Goal: Transaction & Acquisition: Purchase product/service

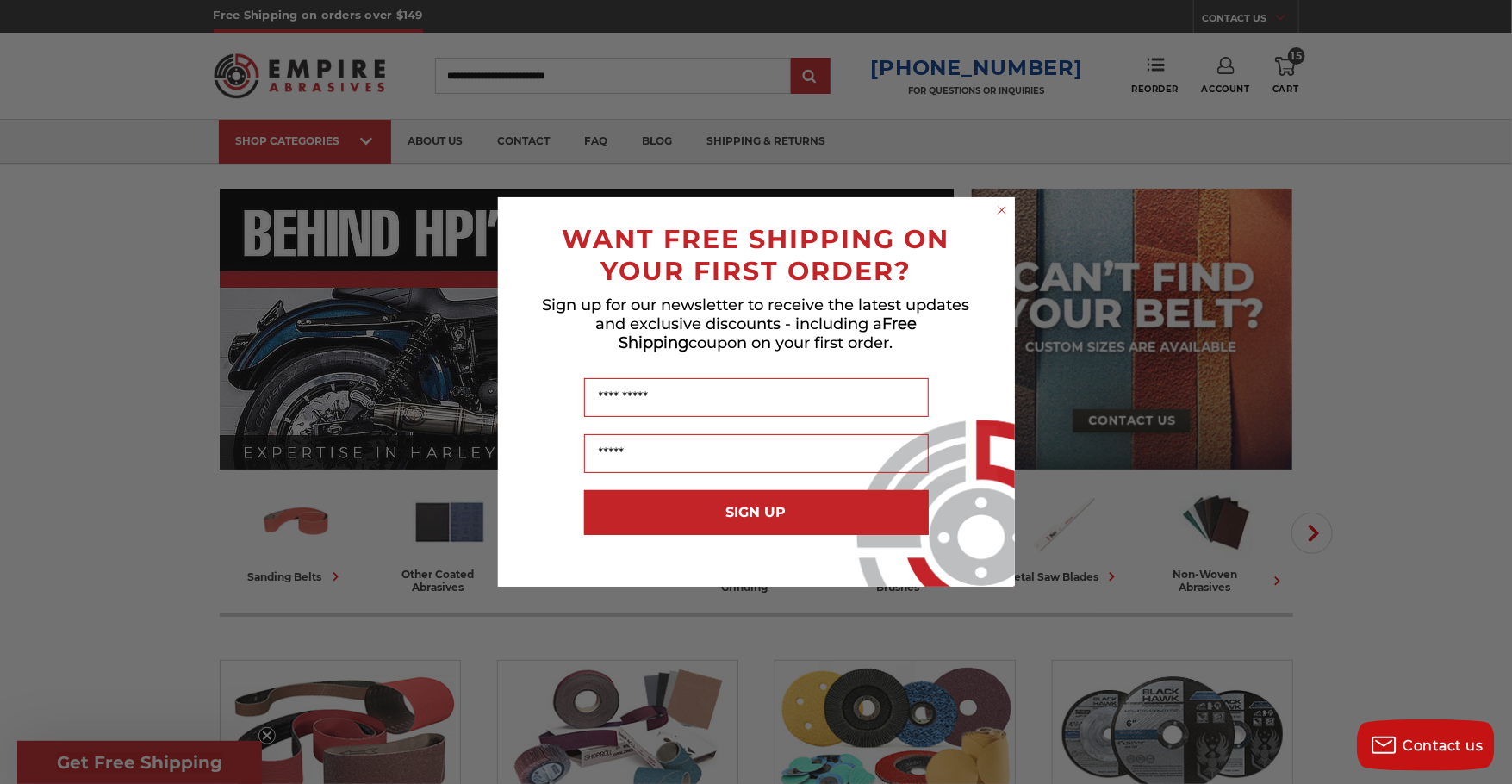
click at [1003, 210] on circle "Close dialog" at bounding box center [1001, 211] width 16 height 16
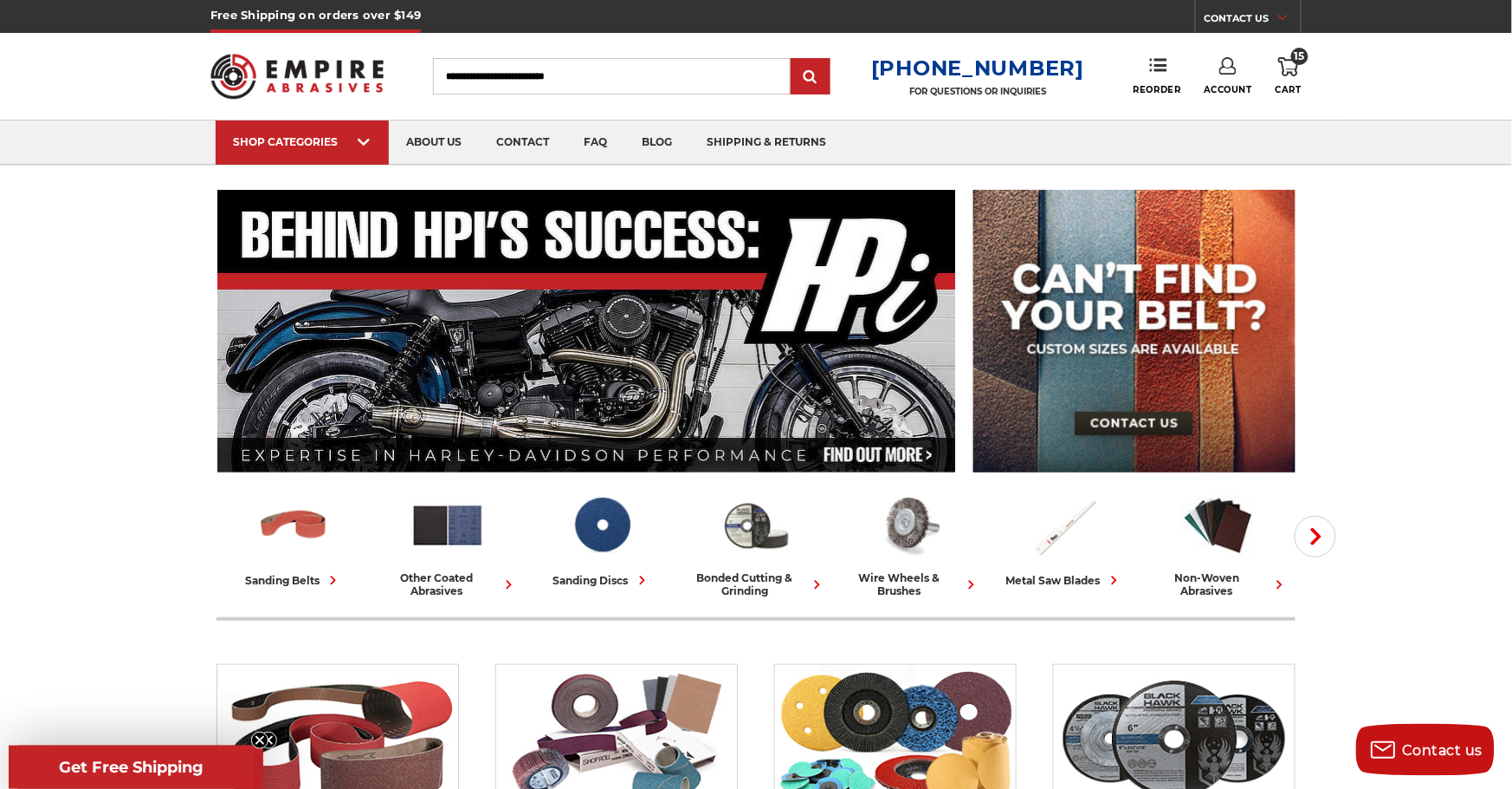
click at [1295, 67] on icon at bounding box center [1288, 66] width 21 height 19
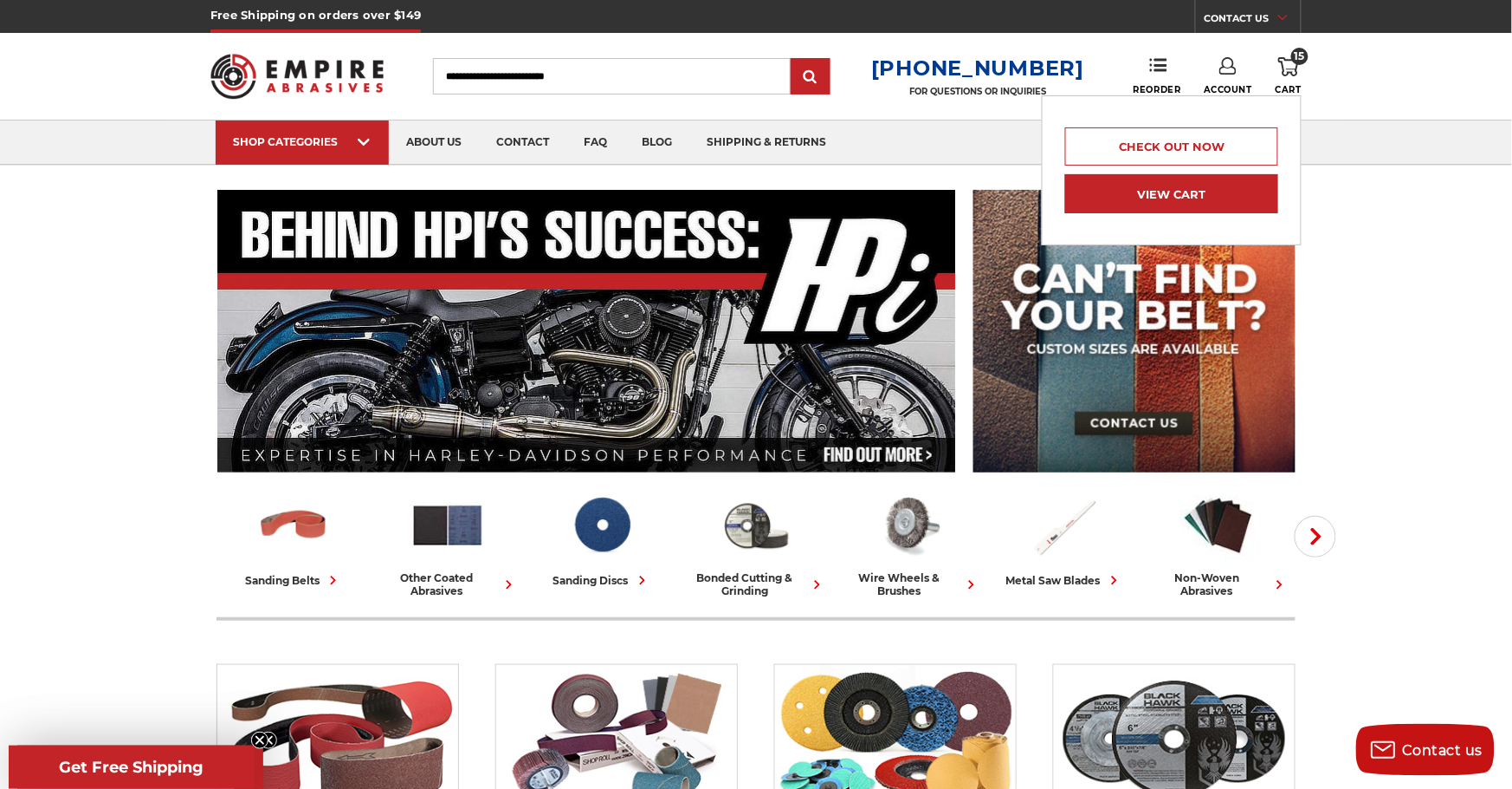
click at [1188, 191] on link "View Cart" at bounding box center [1172, 194] width 213 height 39
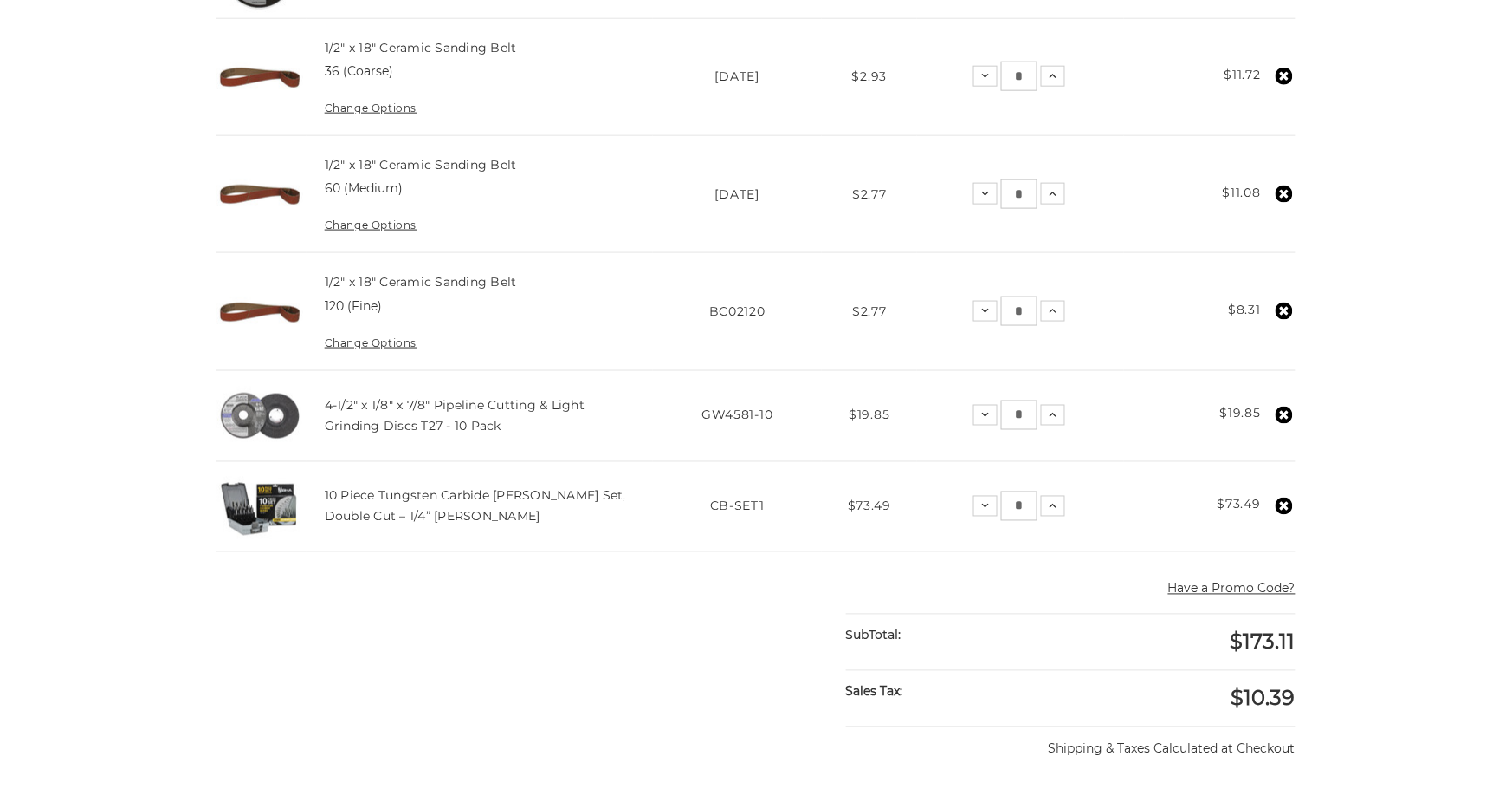
scroll to position [643, 0]
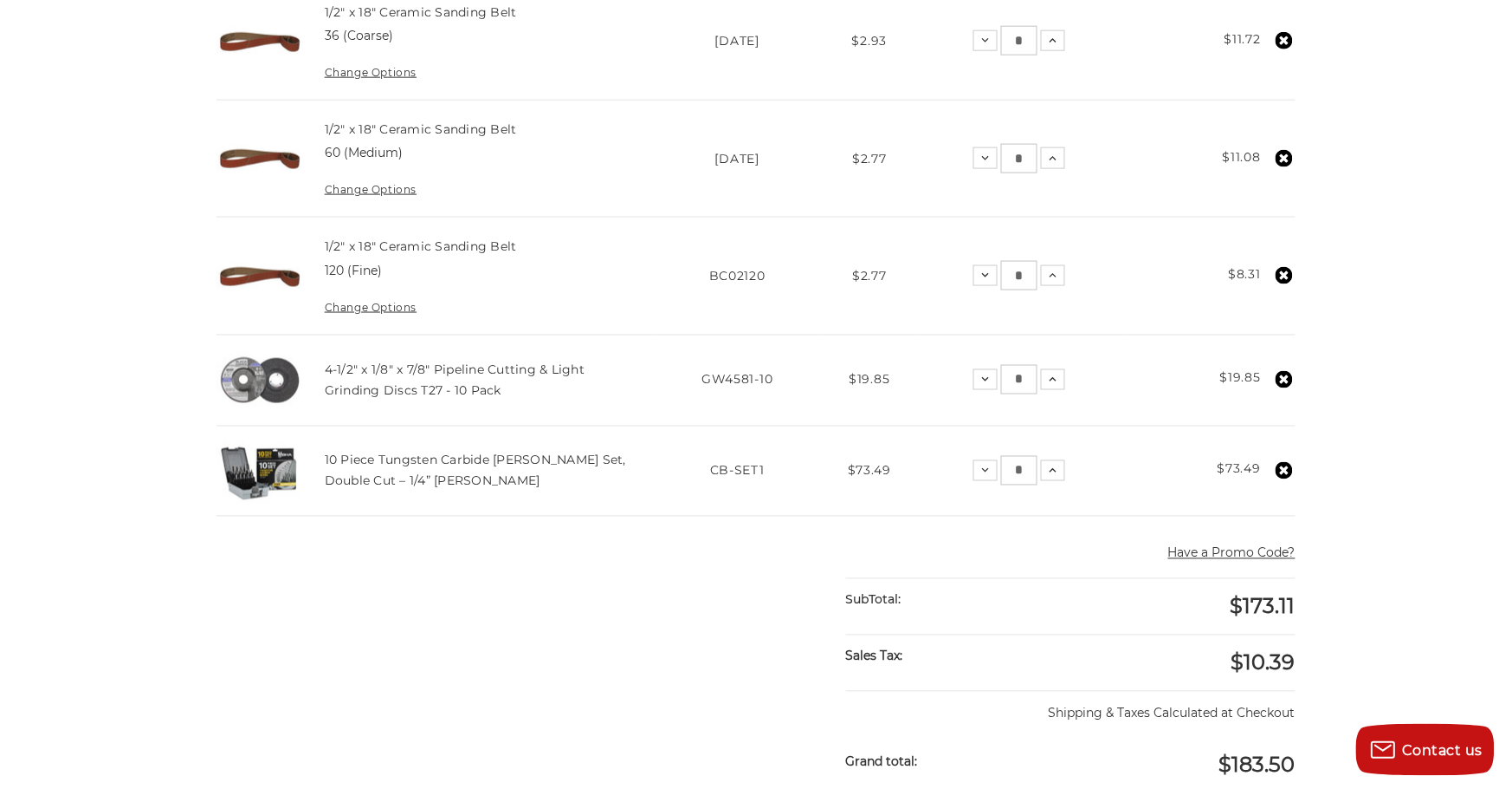
click at [1280, 471] on use at bounding box center [1284, 470] width 17 height 17
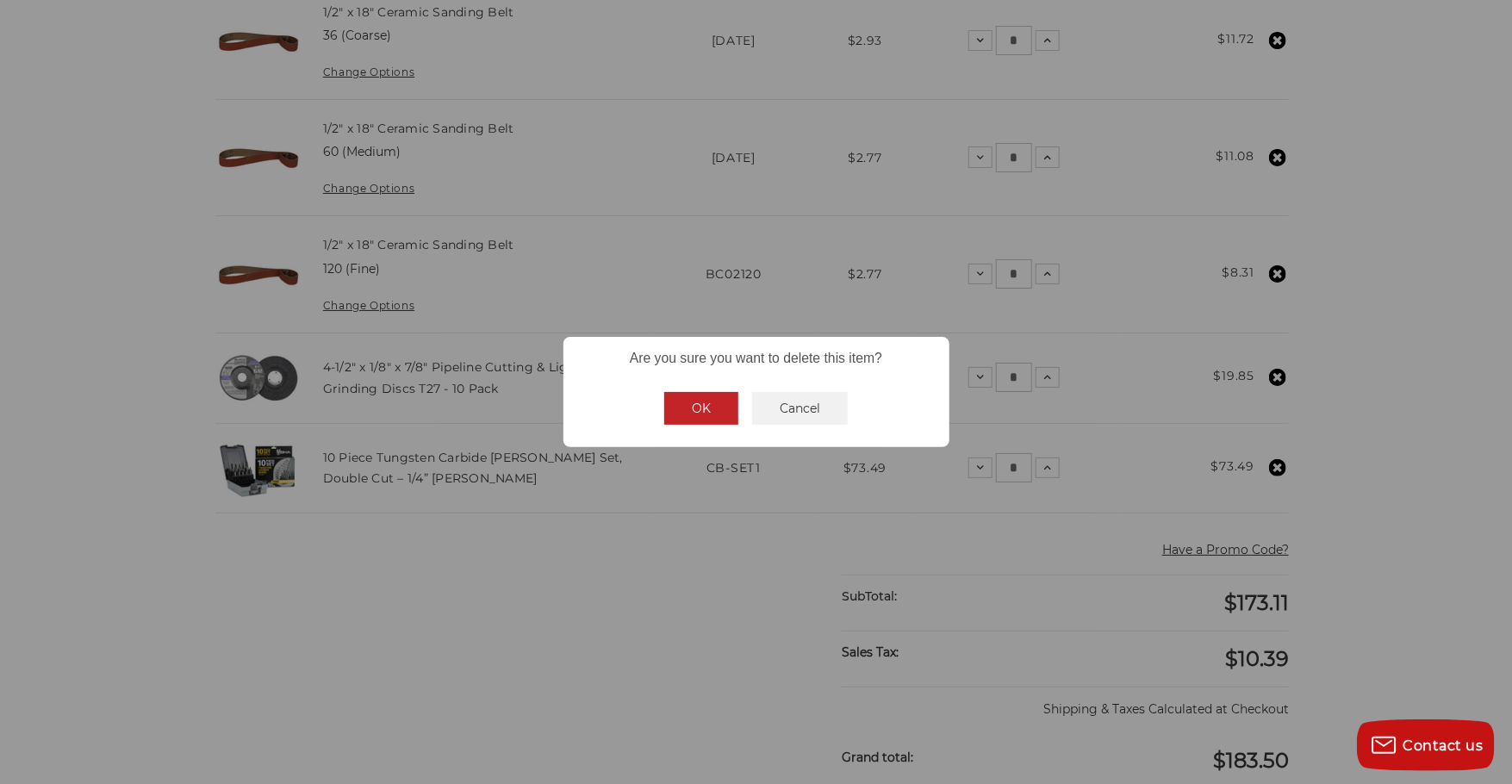
click at [692, 410] on button "OK" at bounding box center [700, 408] width 74 height 33
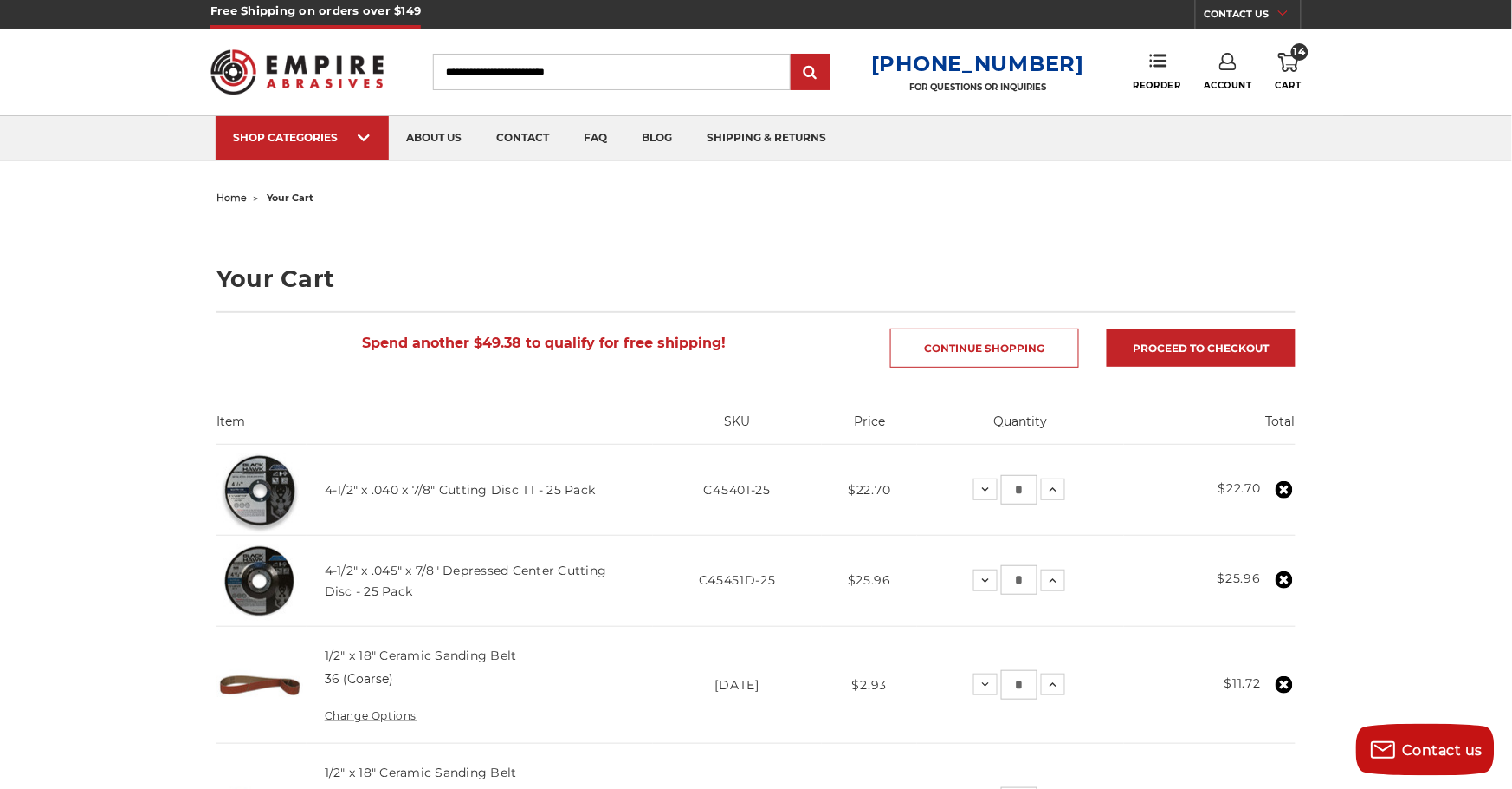
scroll to position [0, 0]
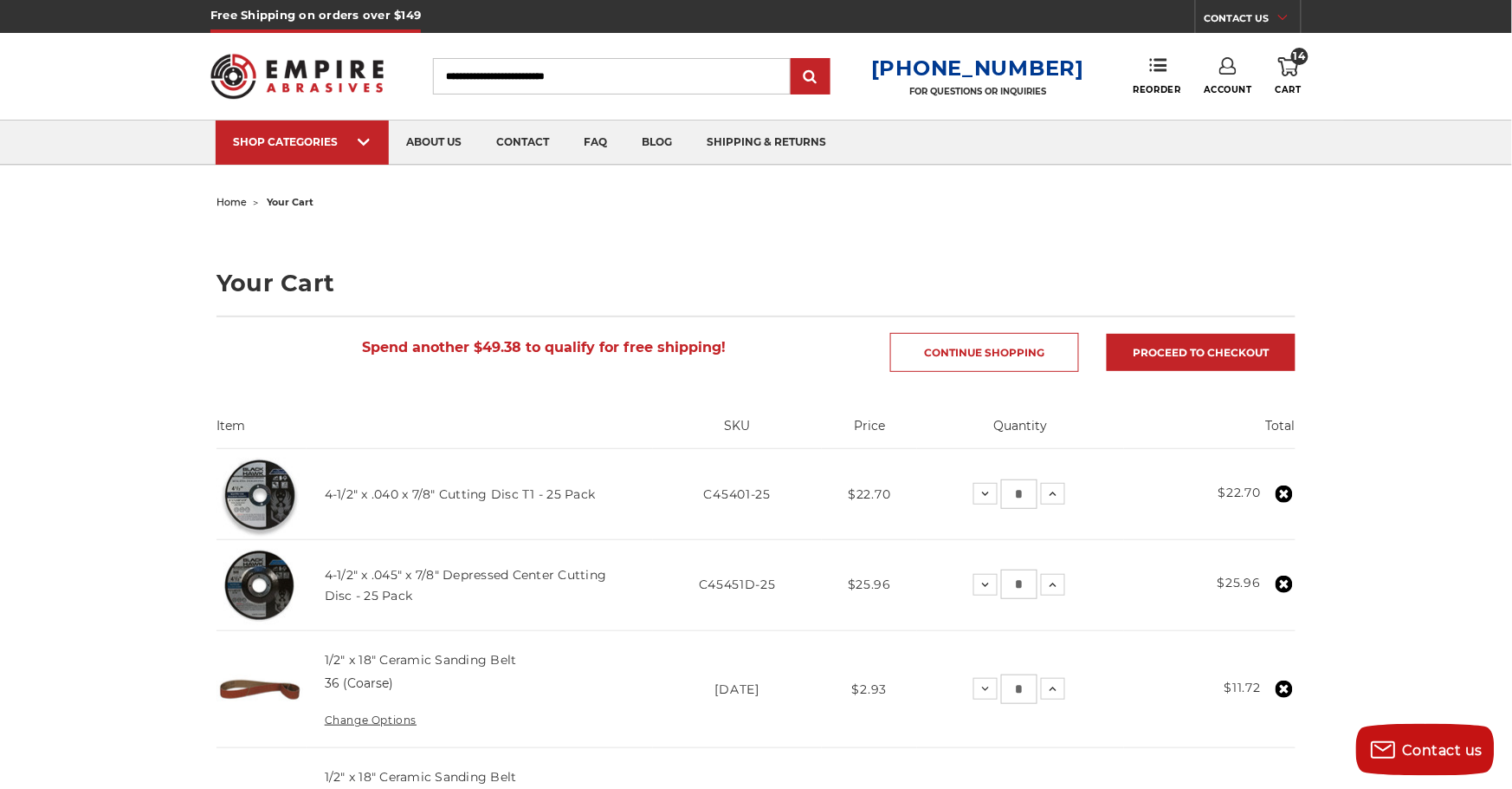
click at [311, 76] on img at bounding box center [297, 76] width 173 height 68
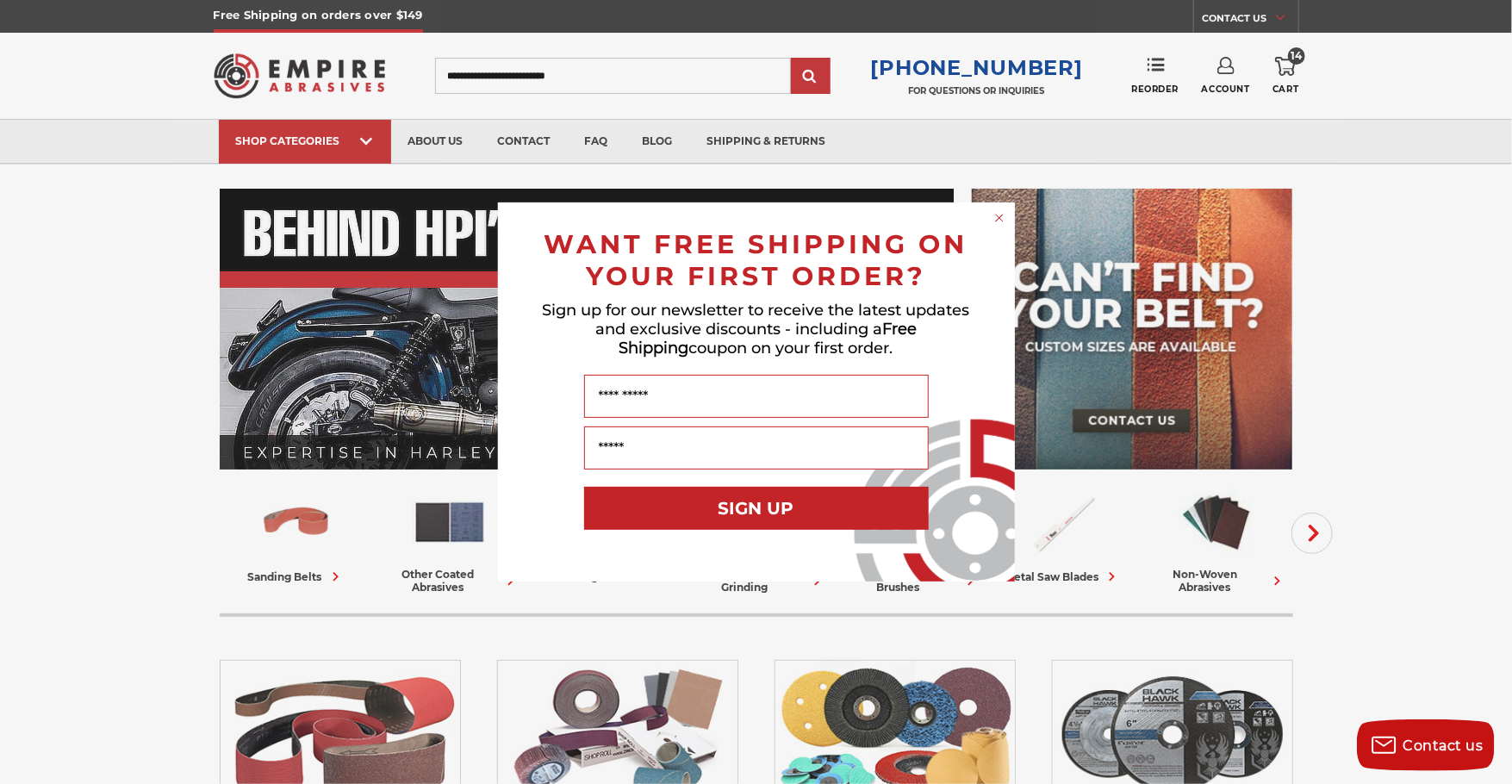
click at [998, 223] on circle "Close dialog" at bounding box center [999, 218] width 16 height 16
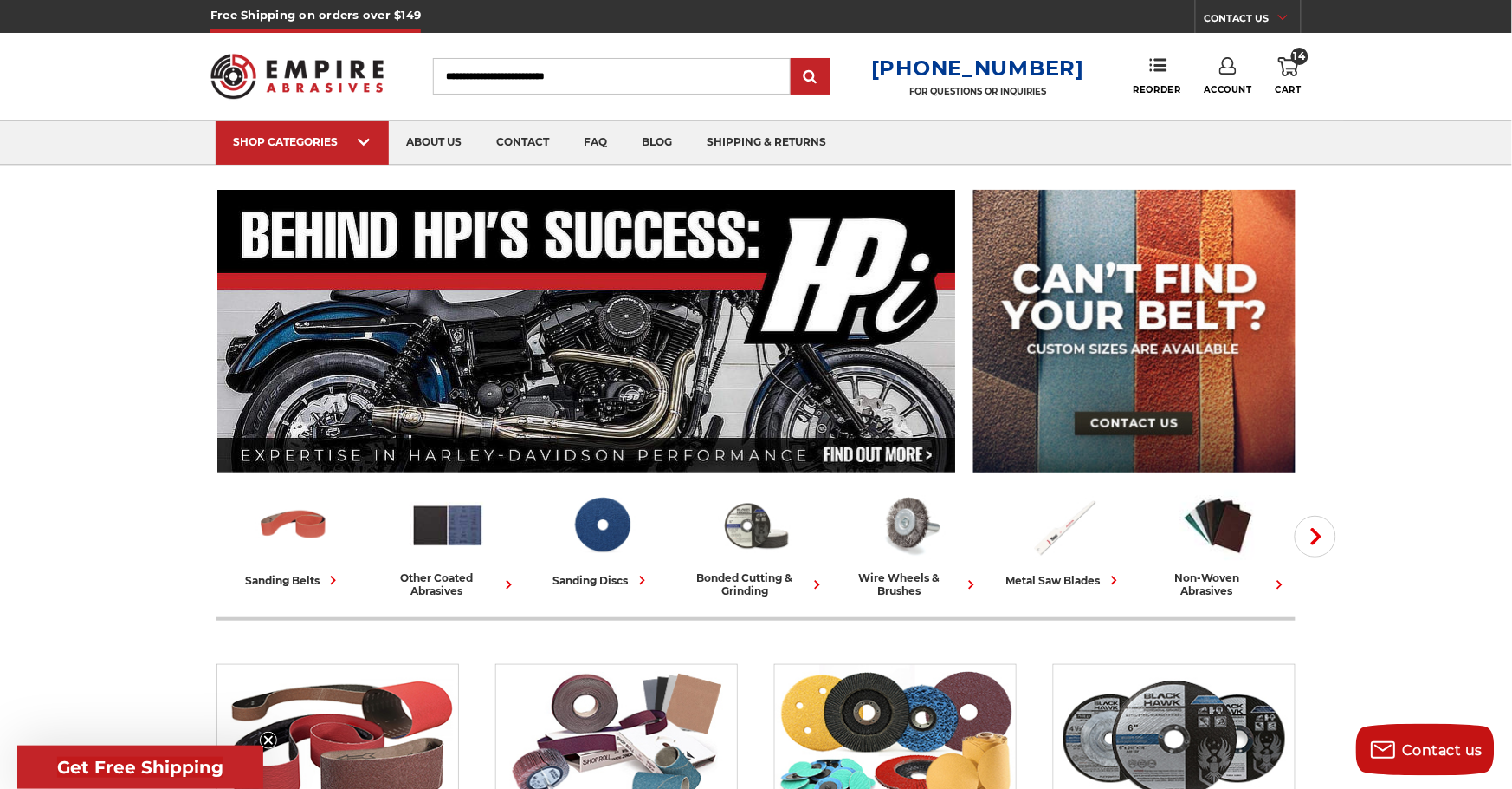
click at [1289, 62] on icon at bounding box center [1288, 66] width 21 height 19
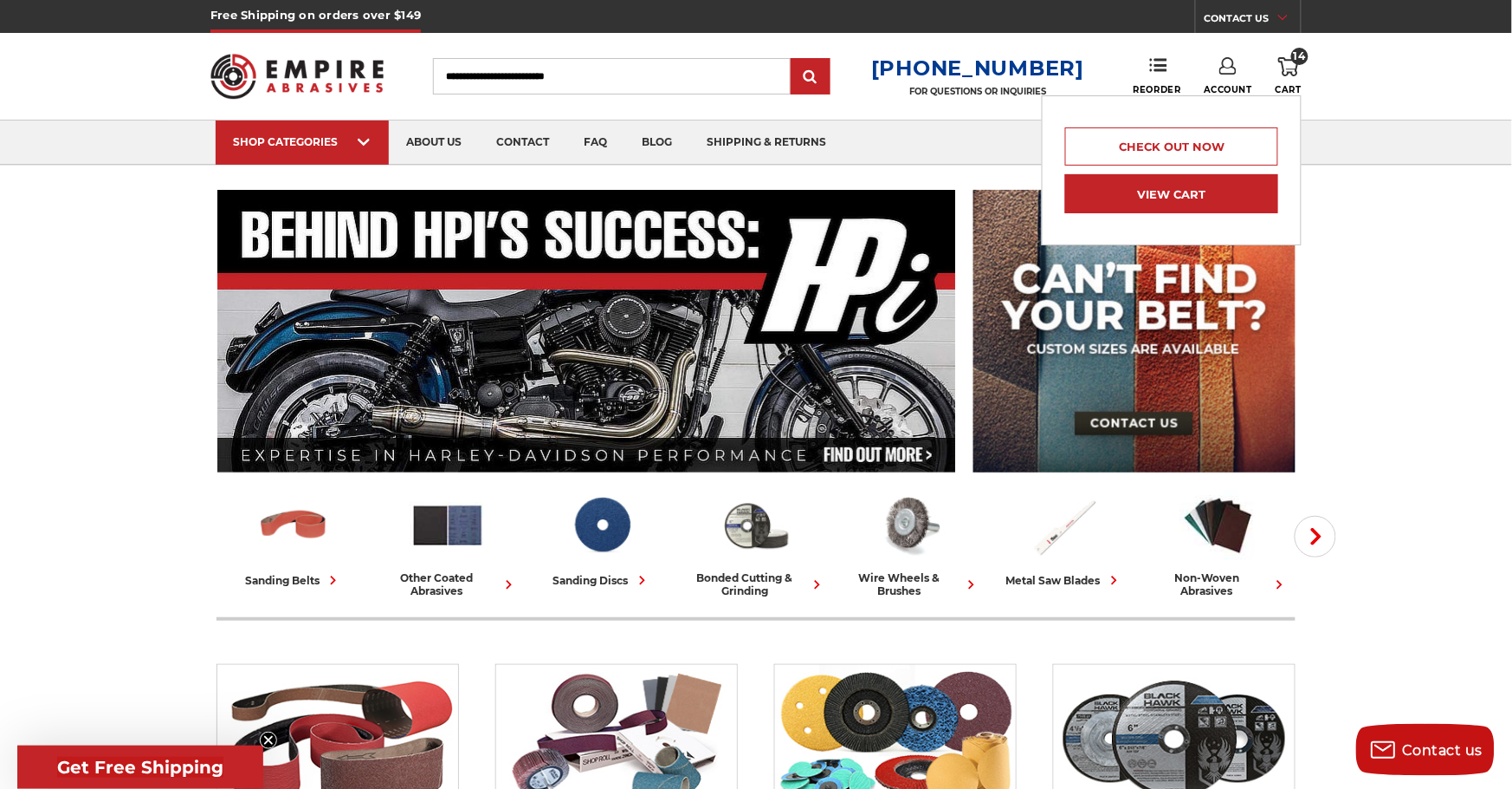
click at [1173, 193] on link "View Cart" at bounding box center [1172, 194] width 213 height 39
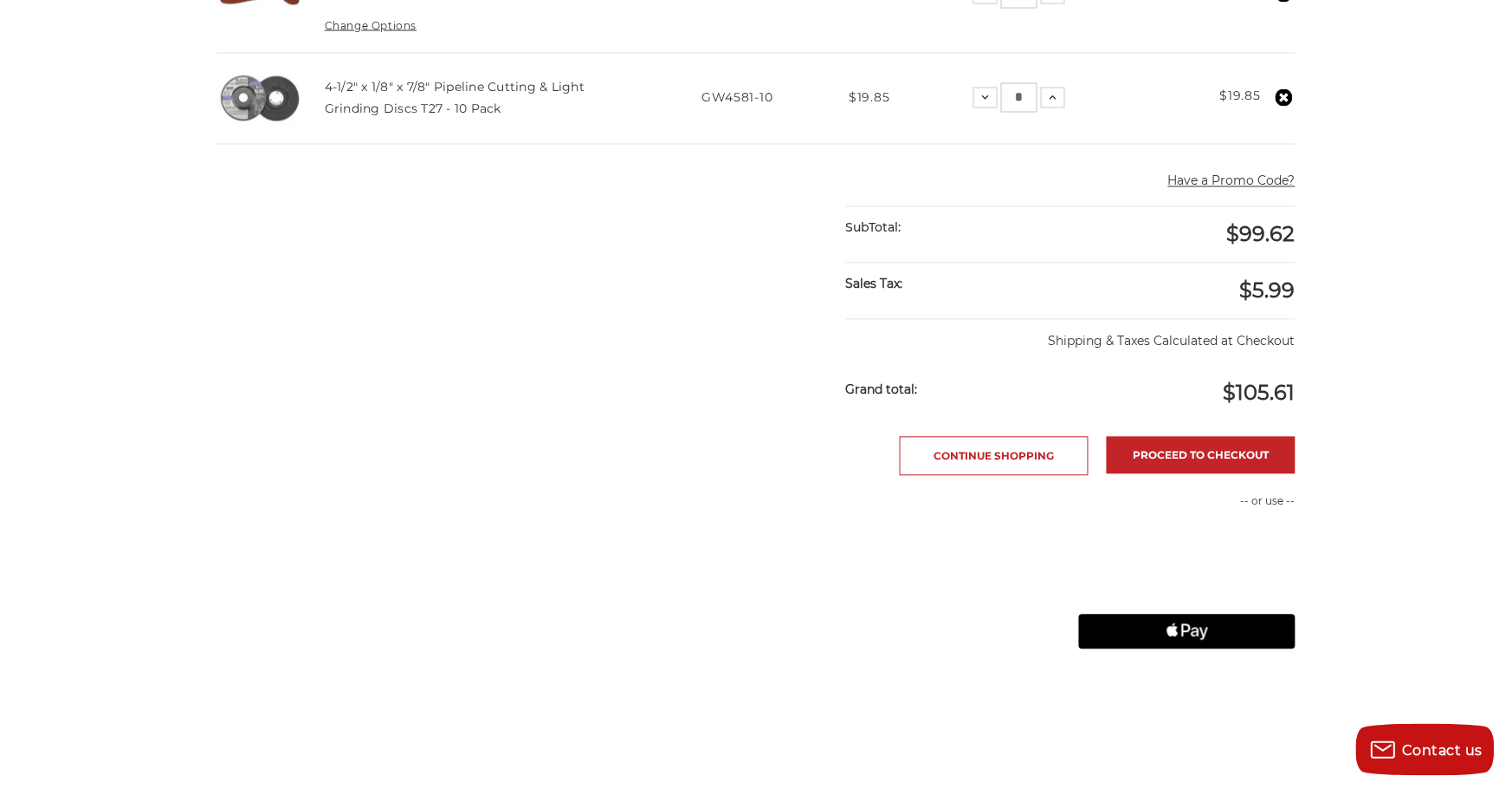
scroll to position [940, 0]
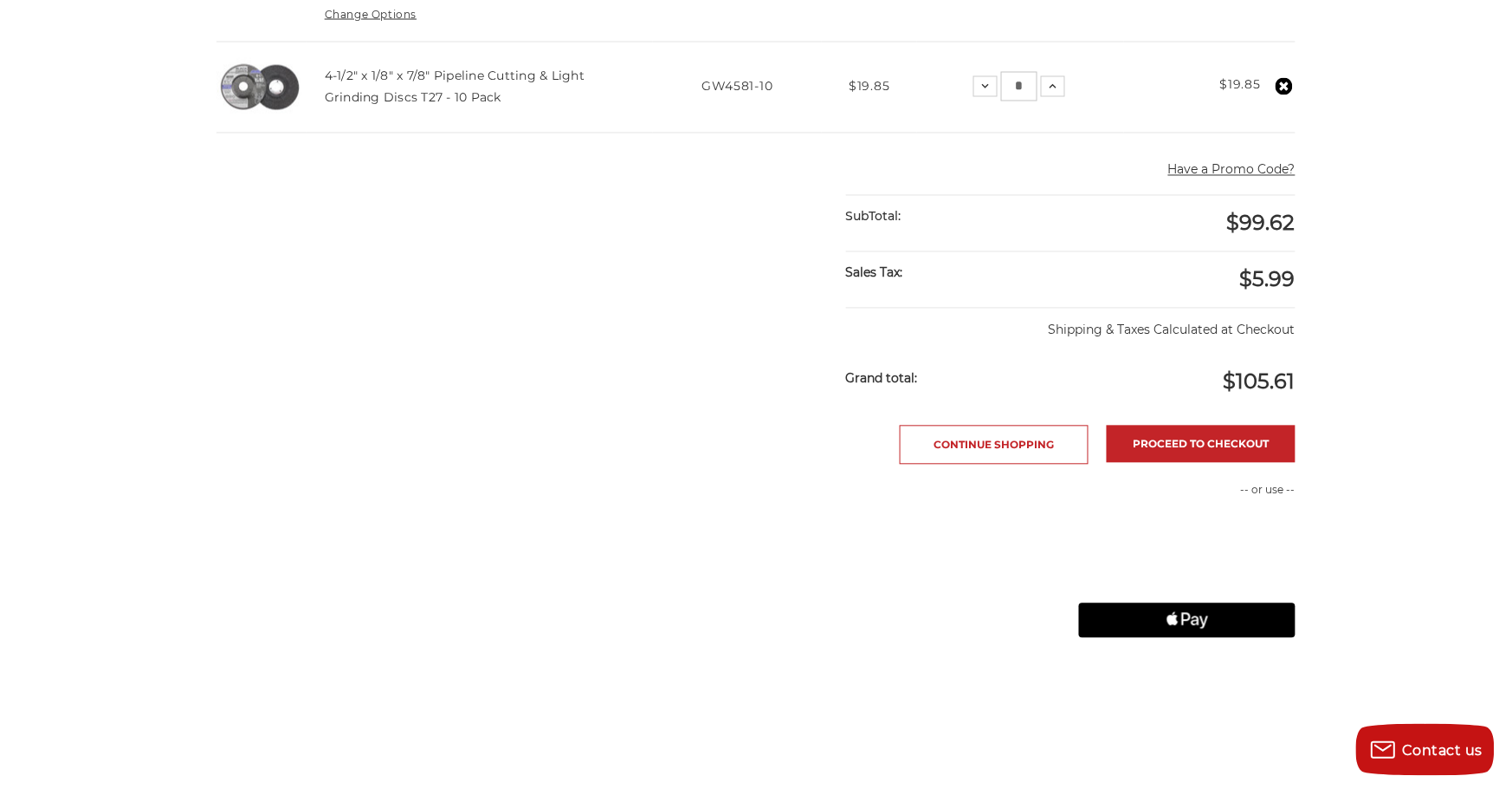
click at [1216, 618] on icon "Apple Logo" at bounding box center [1188, 620] width 108 height 35
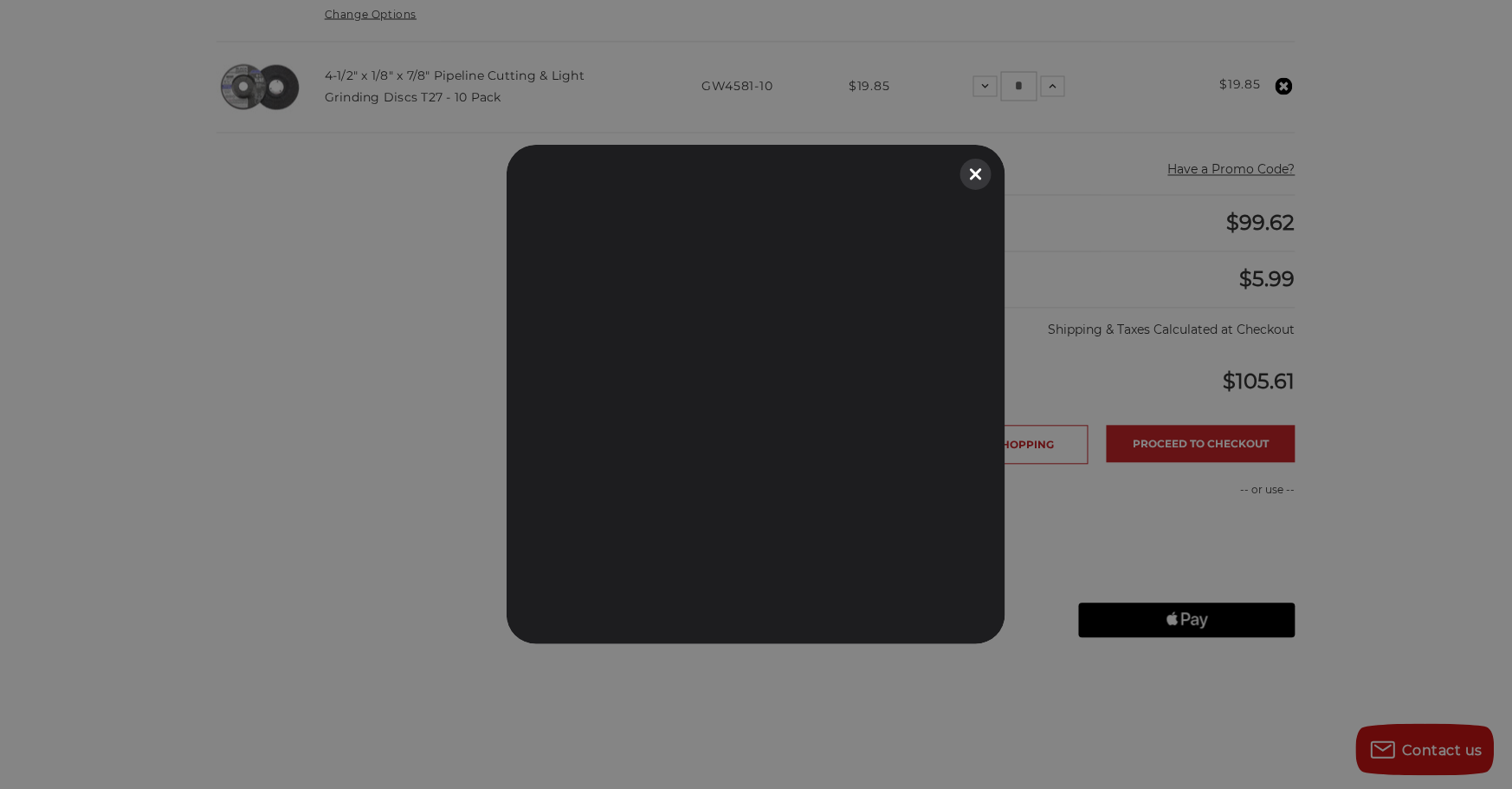
click at [975, 177] on button "Close" at bounding box center [977, 174] width 39 height 39
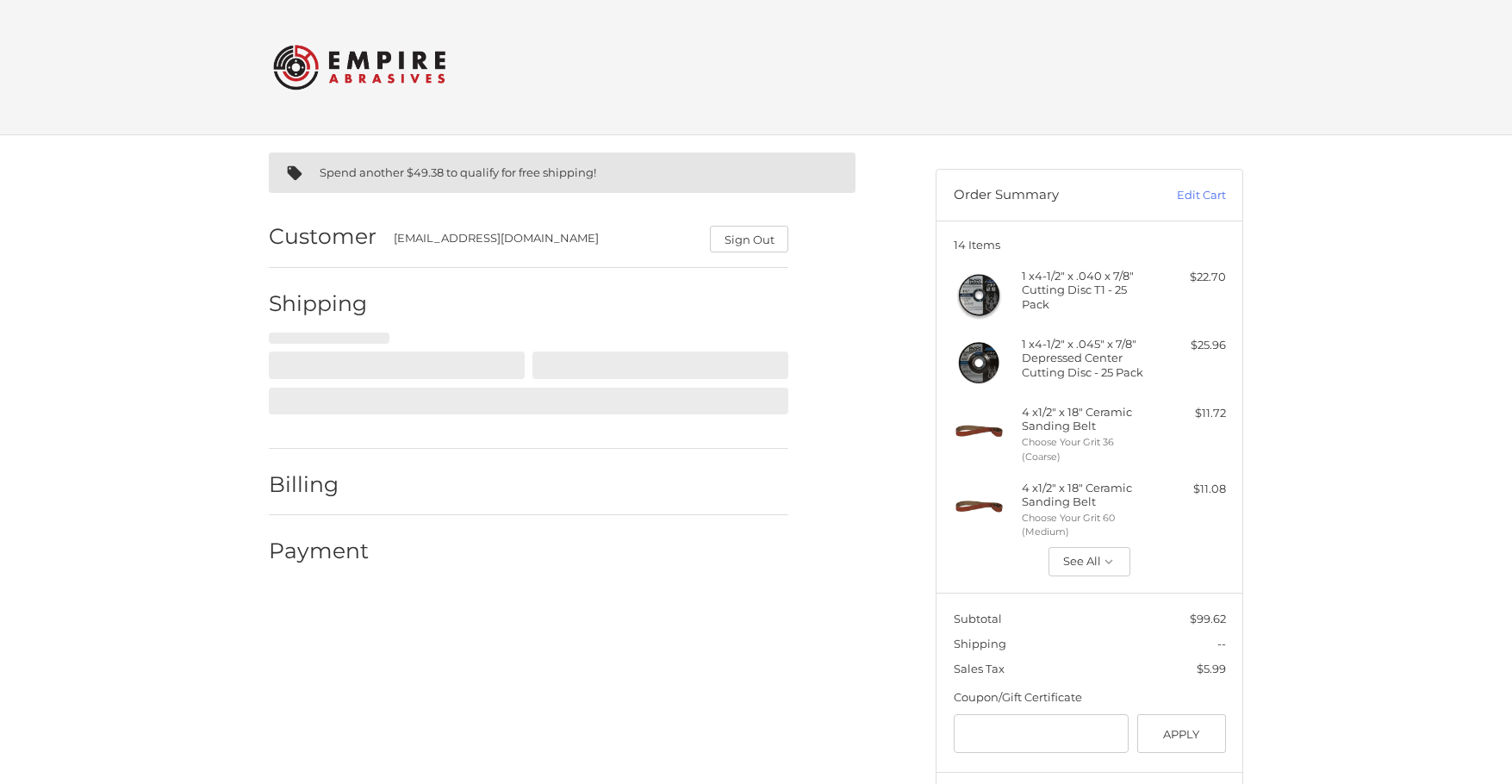
select select "**"
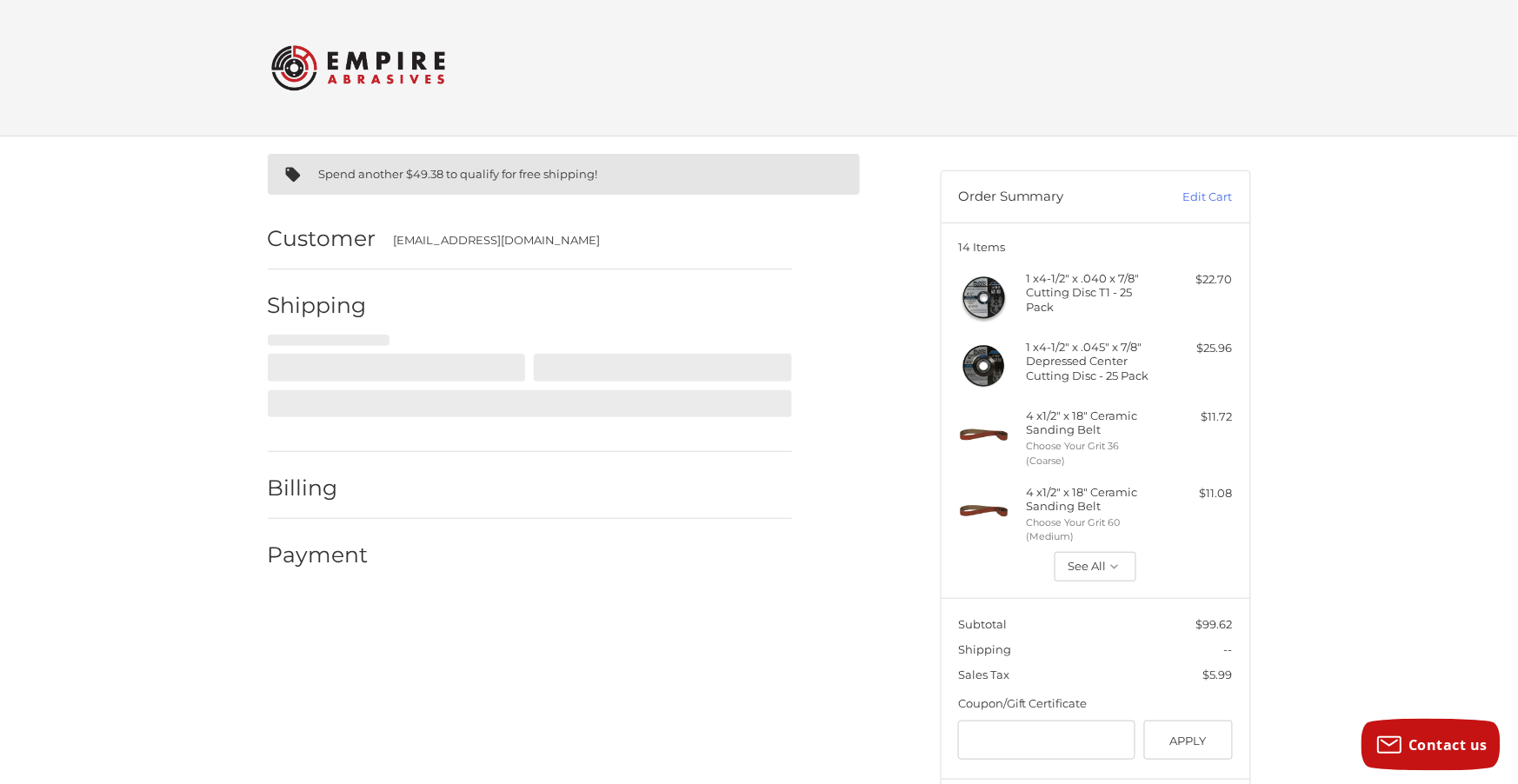
select select "**"
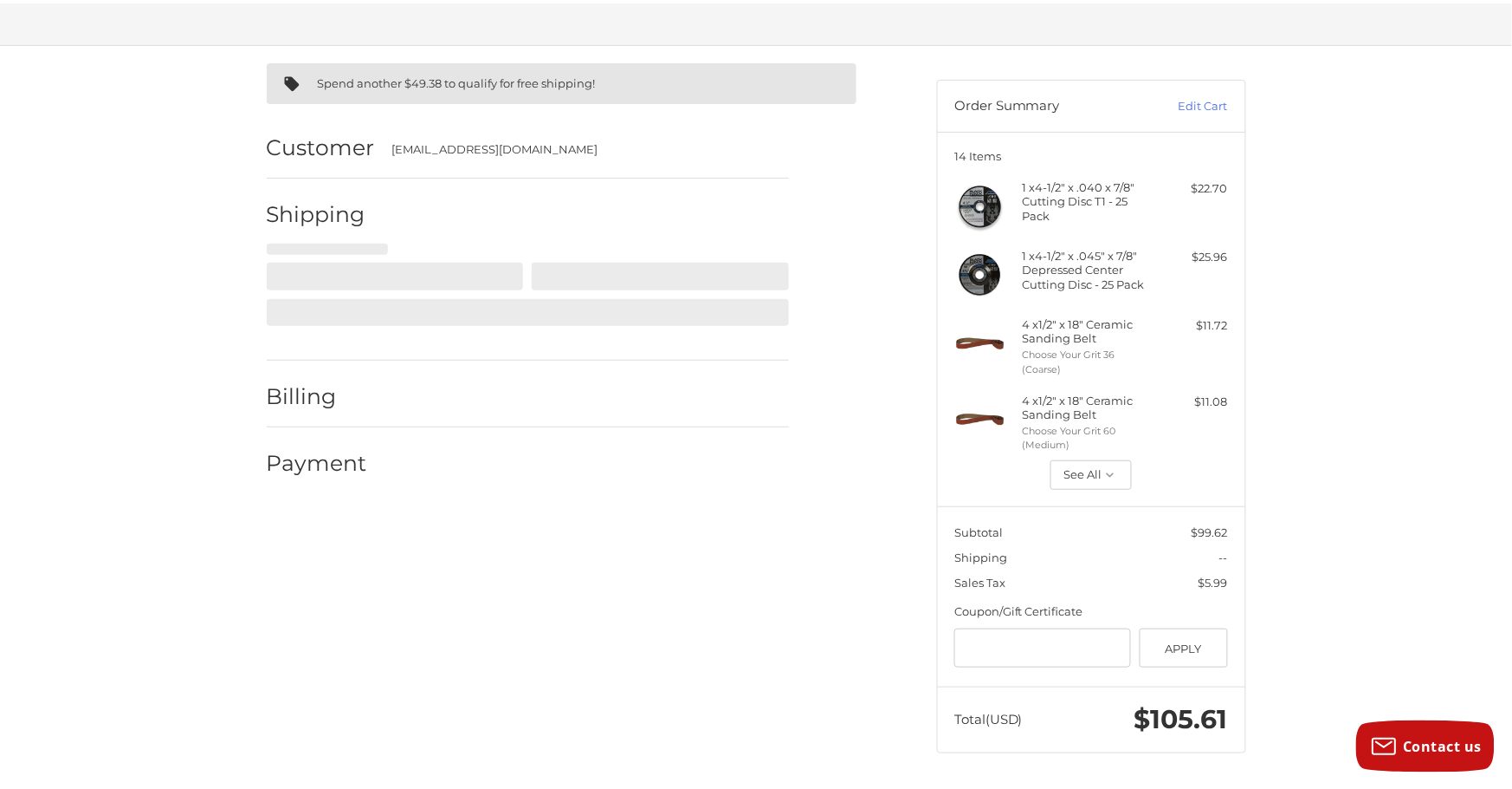
scroll to position [94, 0]
select select "**"
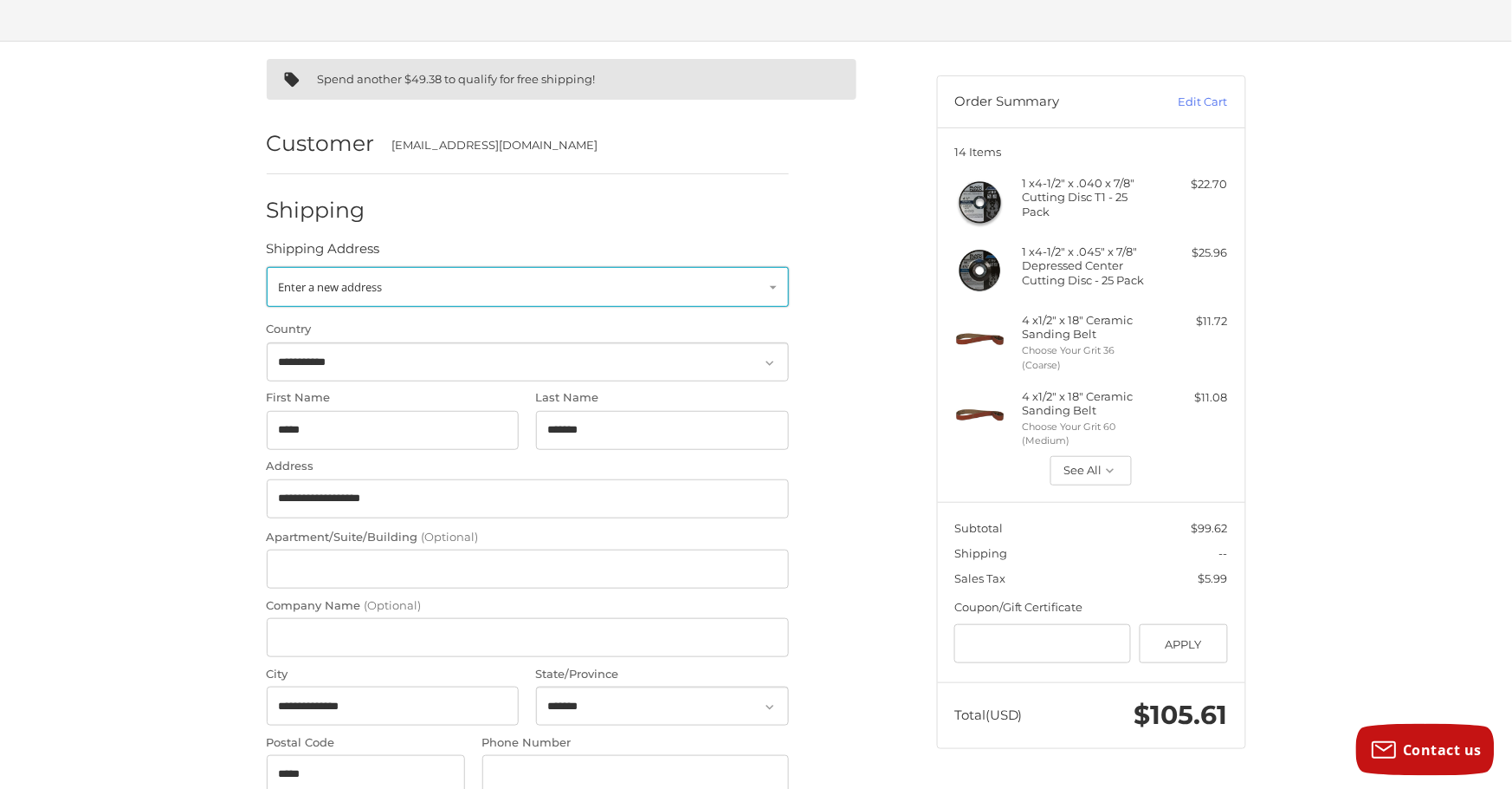
click at [481, 289] on link "Enter a new address" at bounding box center [528, 286] width 523 height 39
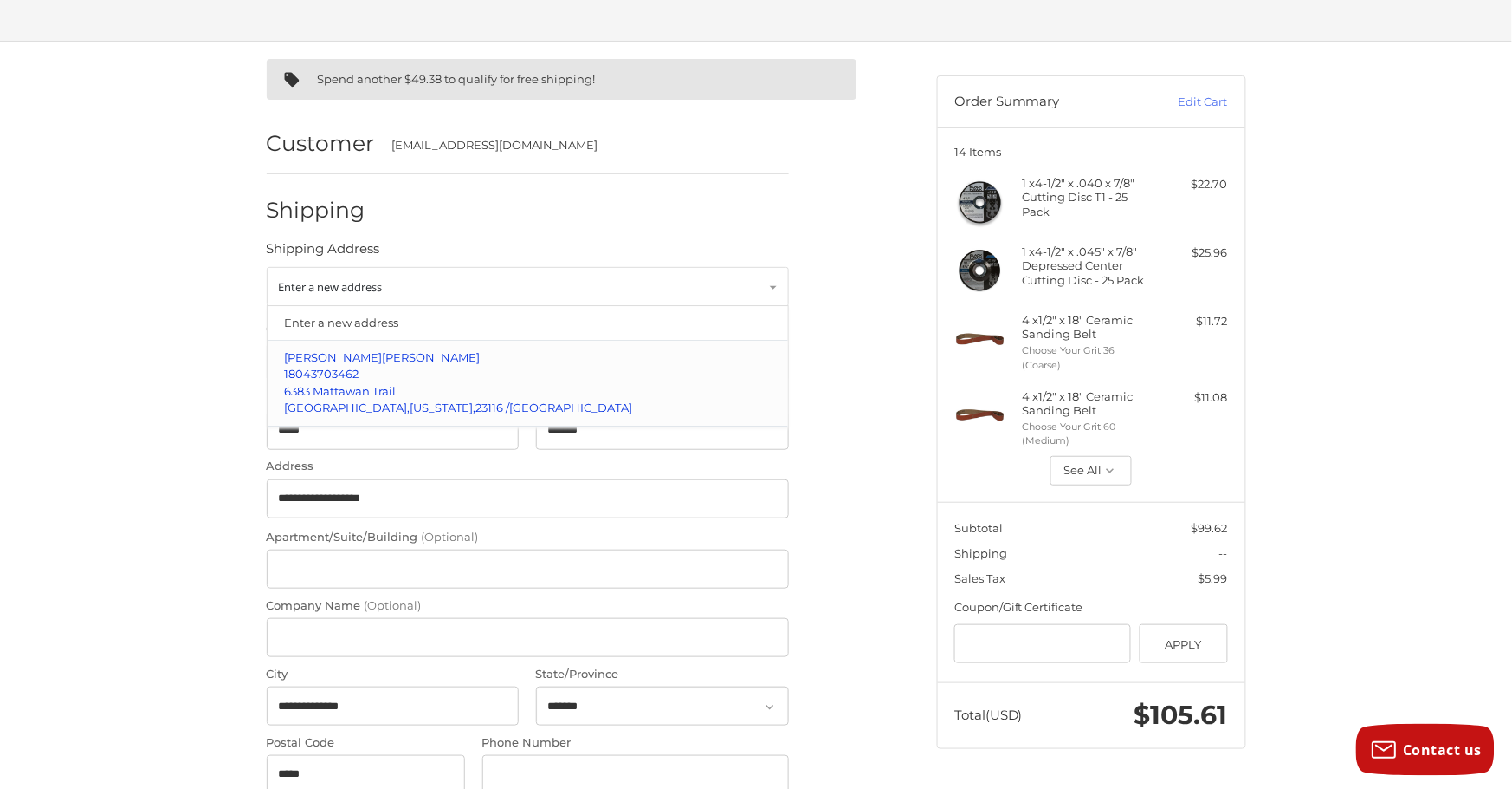
click at [390, 359] on p "[PERSON_NAME]" at bounding box center [527, 358] width 487 height 17
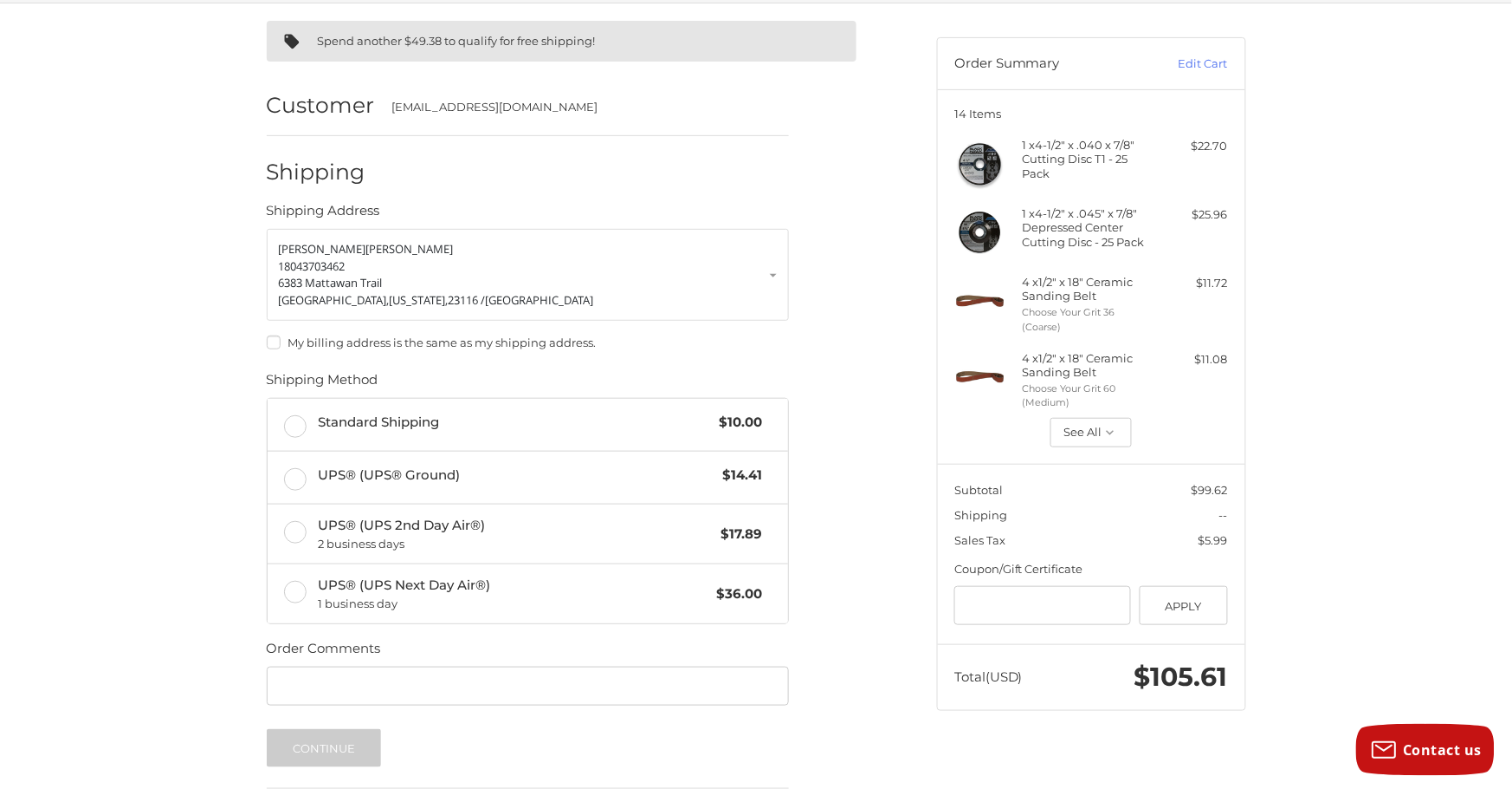
scroll to position [194, 0]
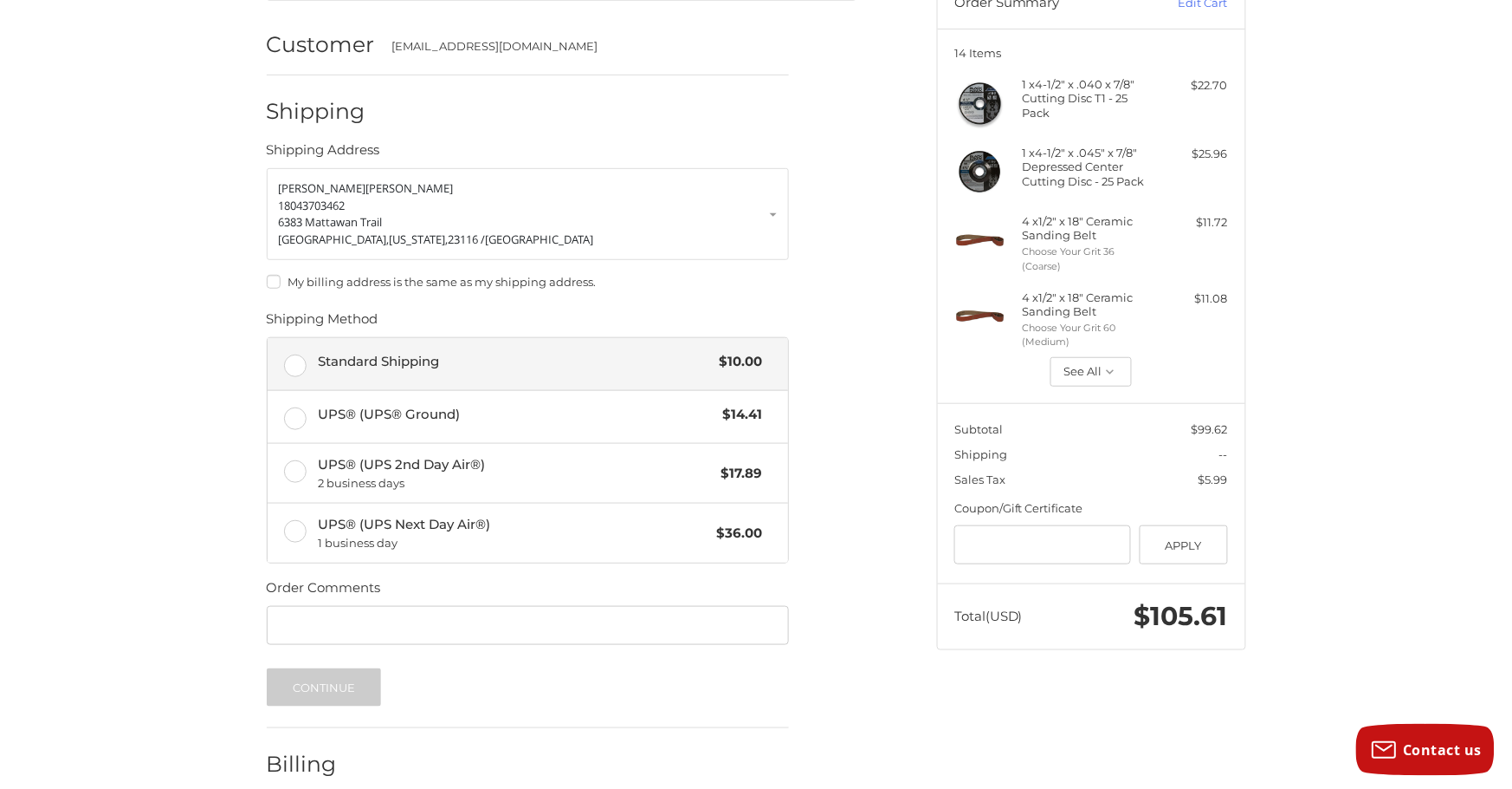
click at [397, 363] on span "Standard Shipping" at bounding box center [514, 362] width 393 height 20
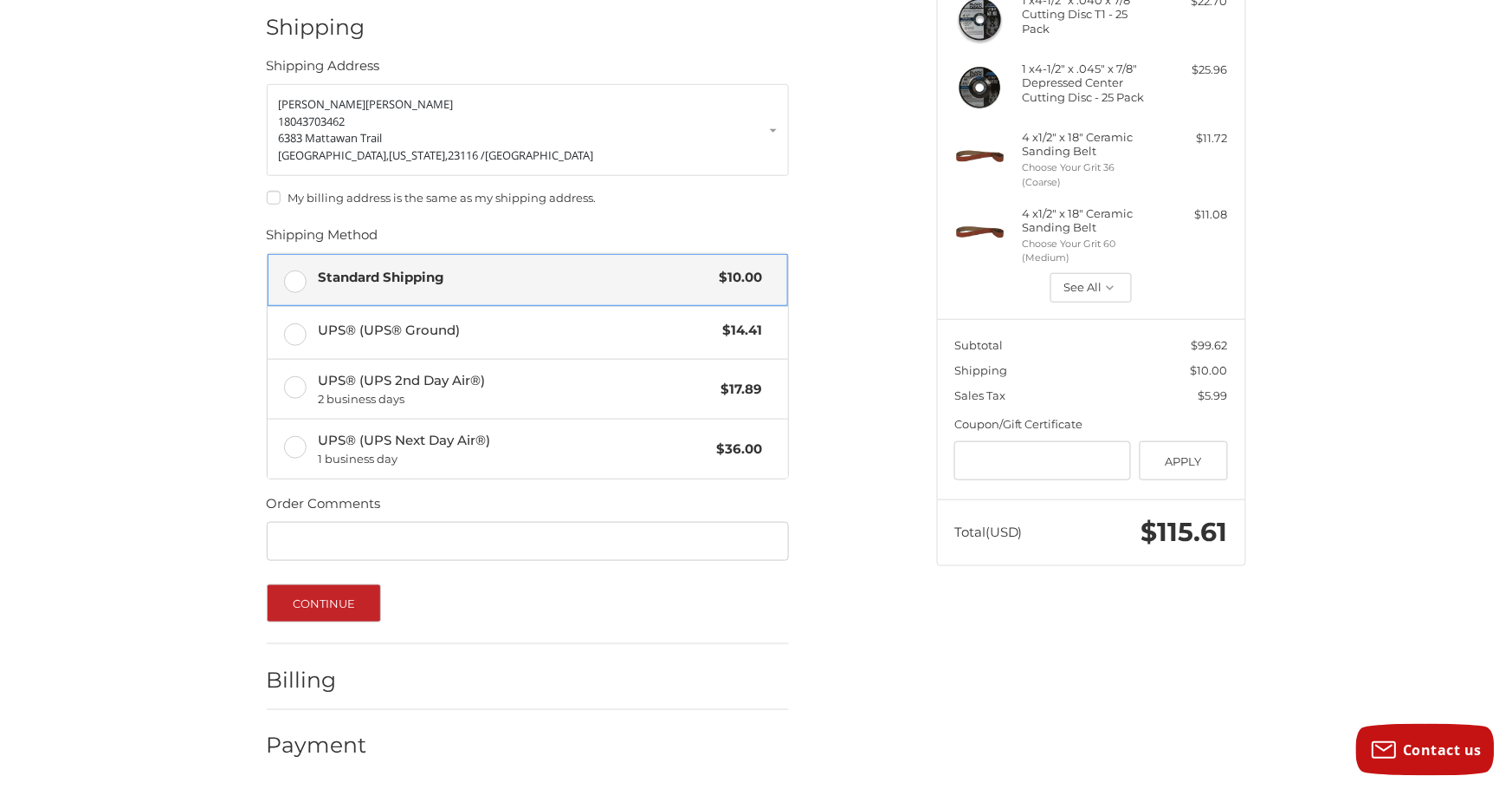
scroll to position [279, 0]
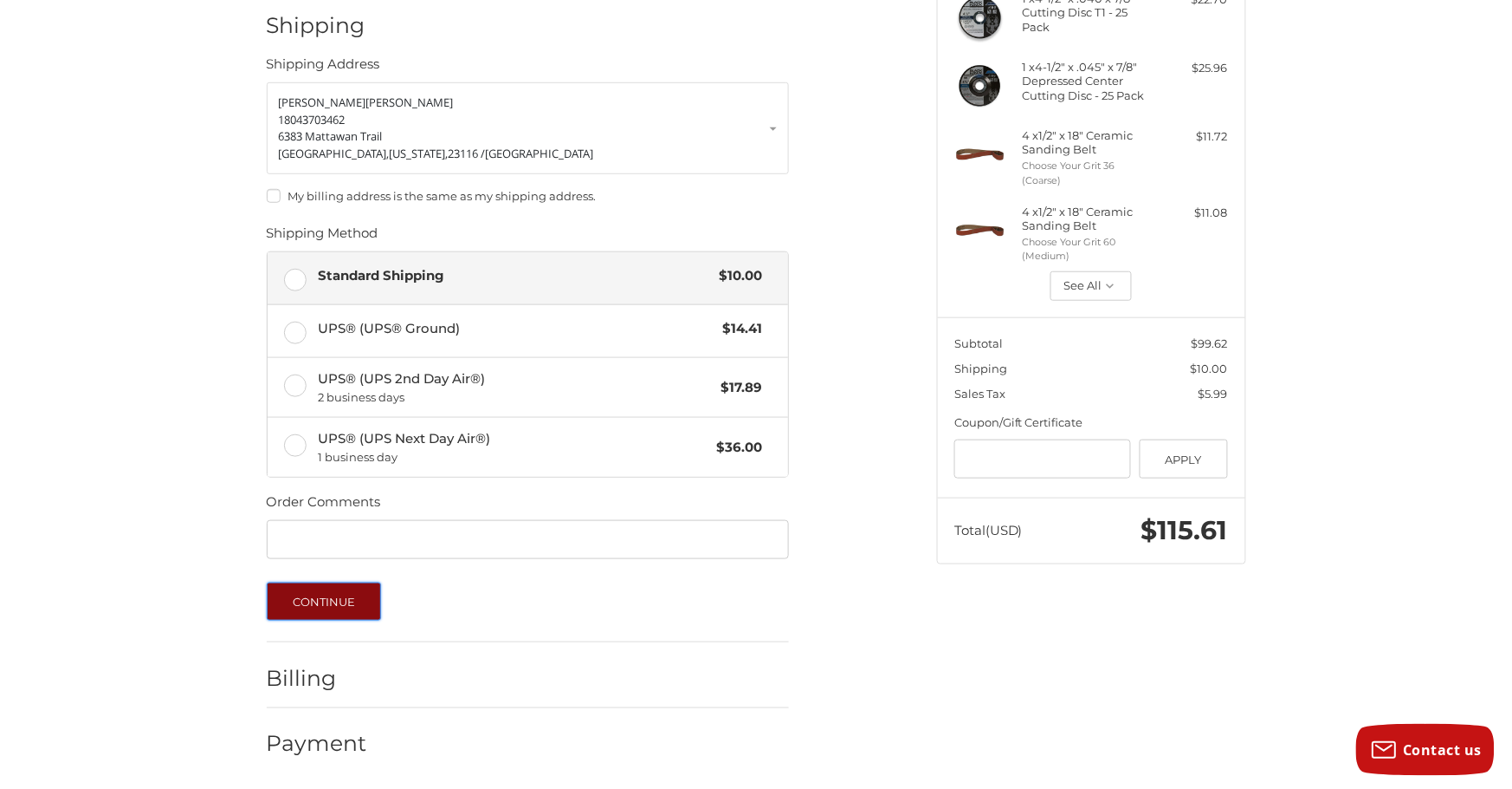
click at [335, 591] on button "Continue" at bounding box center [325, 602] width 116 height 39
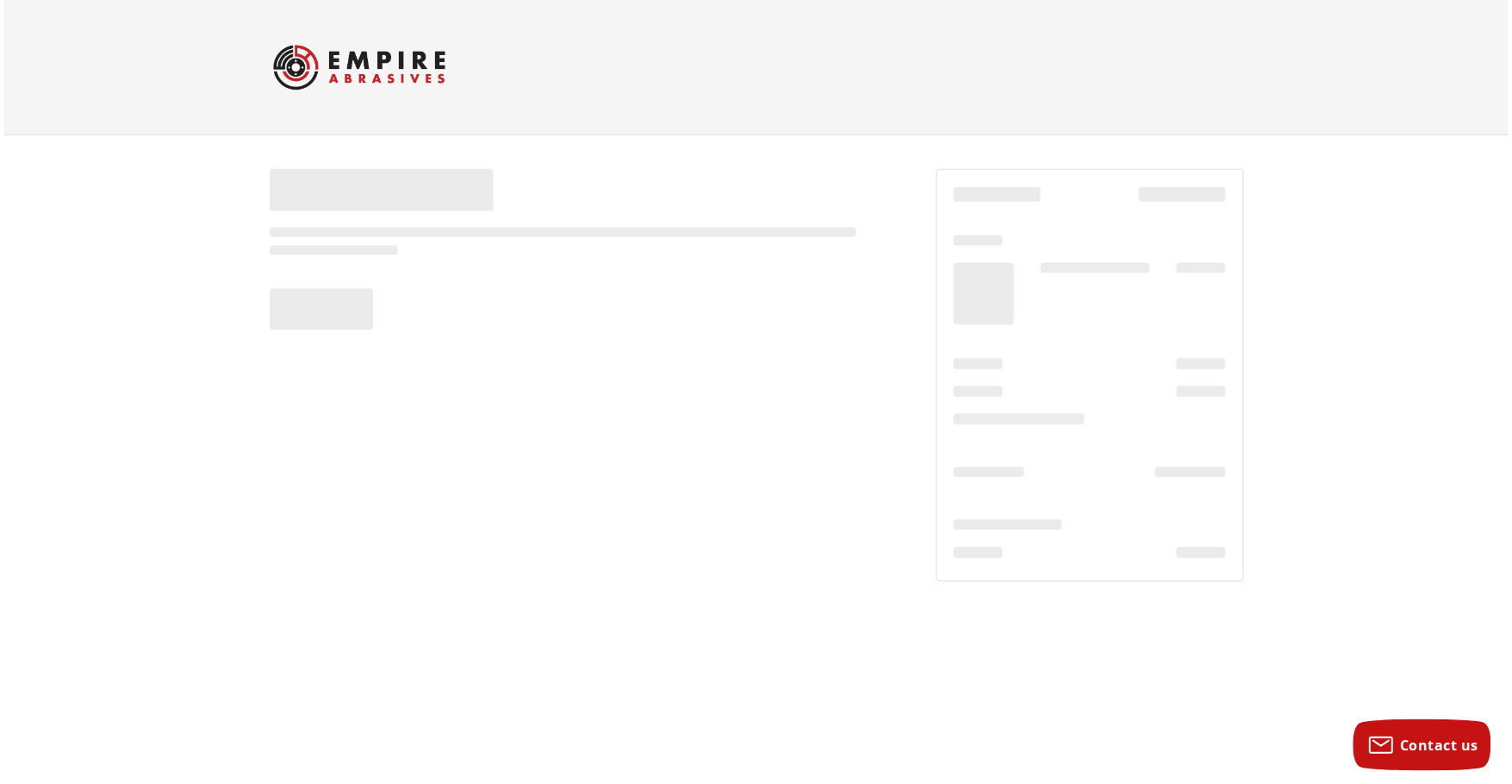
scroll to position [0, 0]
